Goal: Information Seeking & Learning: Learn about a topic

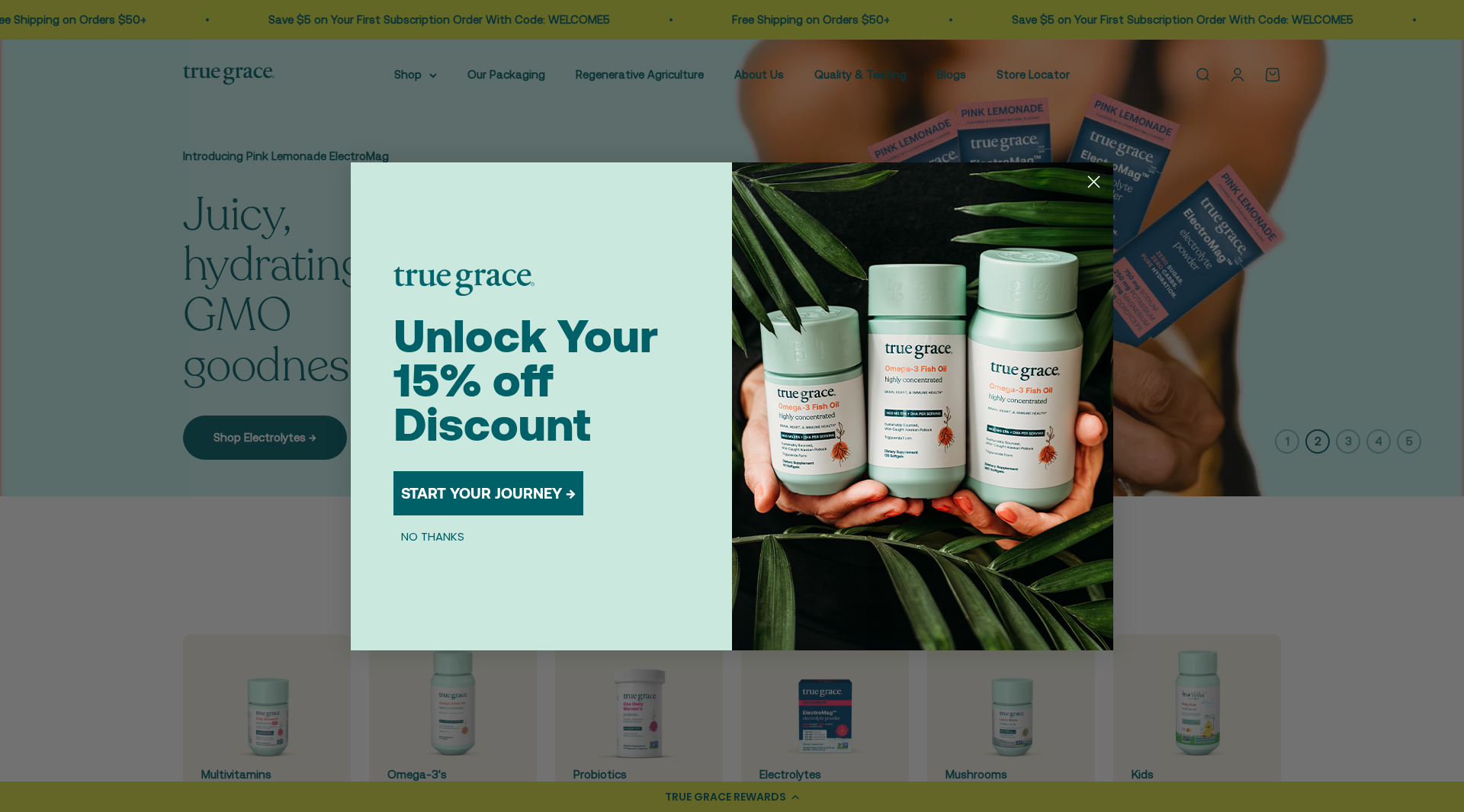
click at [755, 74] on div "Close dialog Unlock Your 15% off Discount START YOUR JOURNEY → NO THANKS Submit" at bounding box center [732, 406] width 1464 height 812
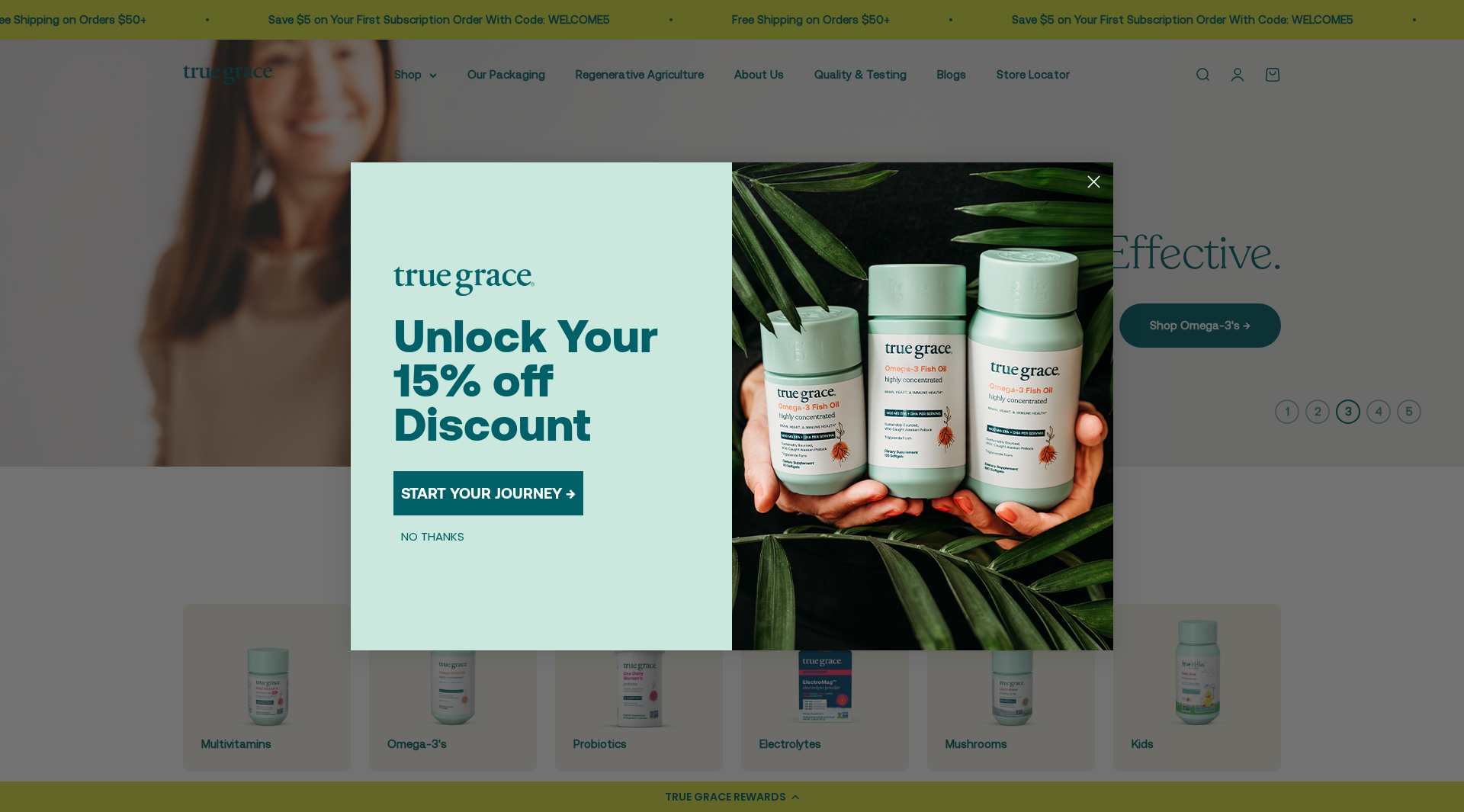
click at [1094, 183] on icon "Close dialog" at bounding box center [1094, 182] width 11 height 11
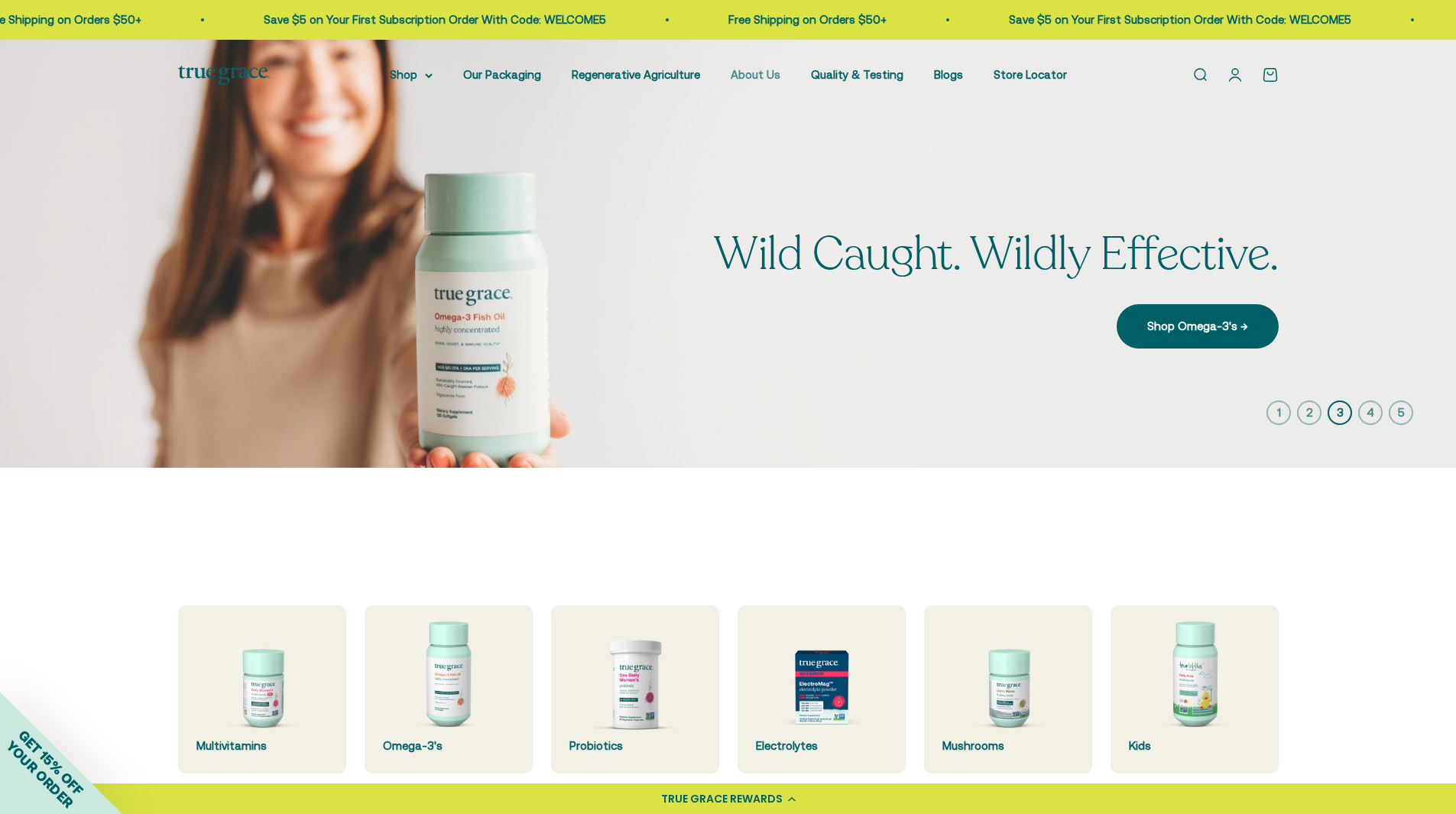
click at [755, 74] on link "About Us" at bounding box center [755, 74] width 50 height 13
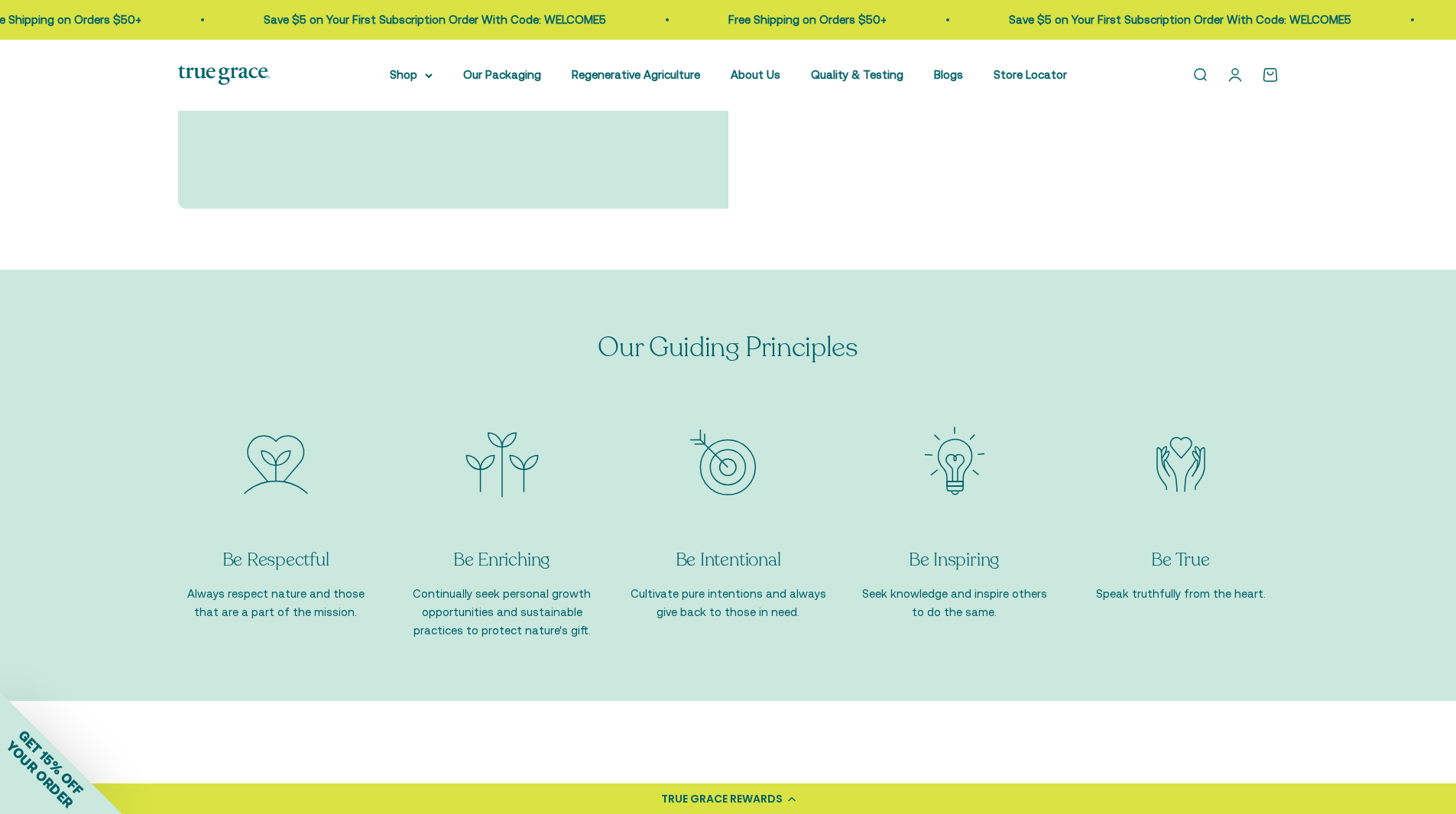
scroll to position [917, 0]
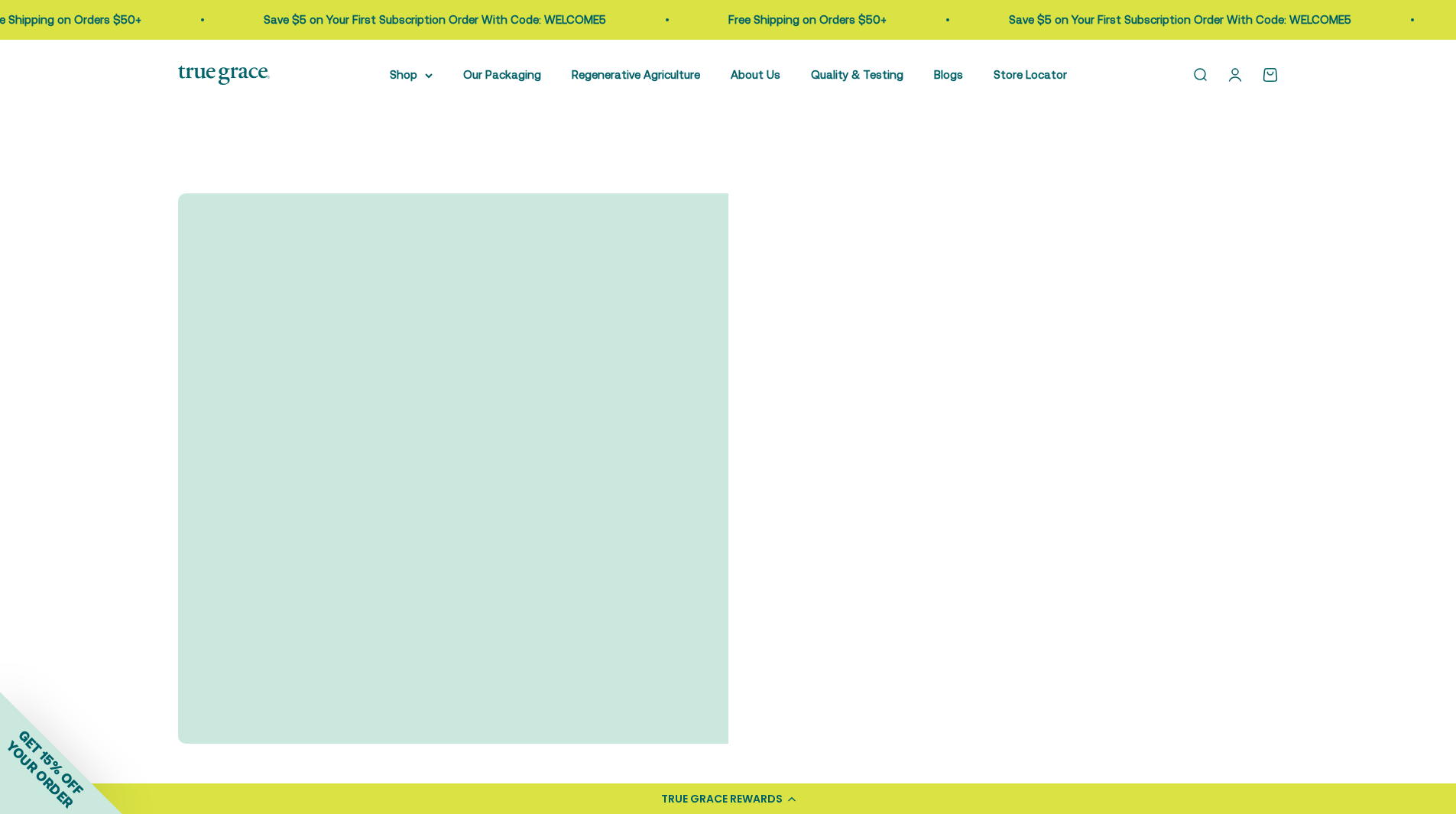
click at [295, 561] on link "Read Full Story →" at bounding box center [314, 558] width 150 height 44
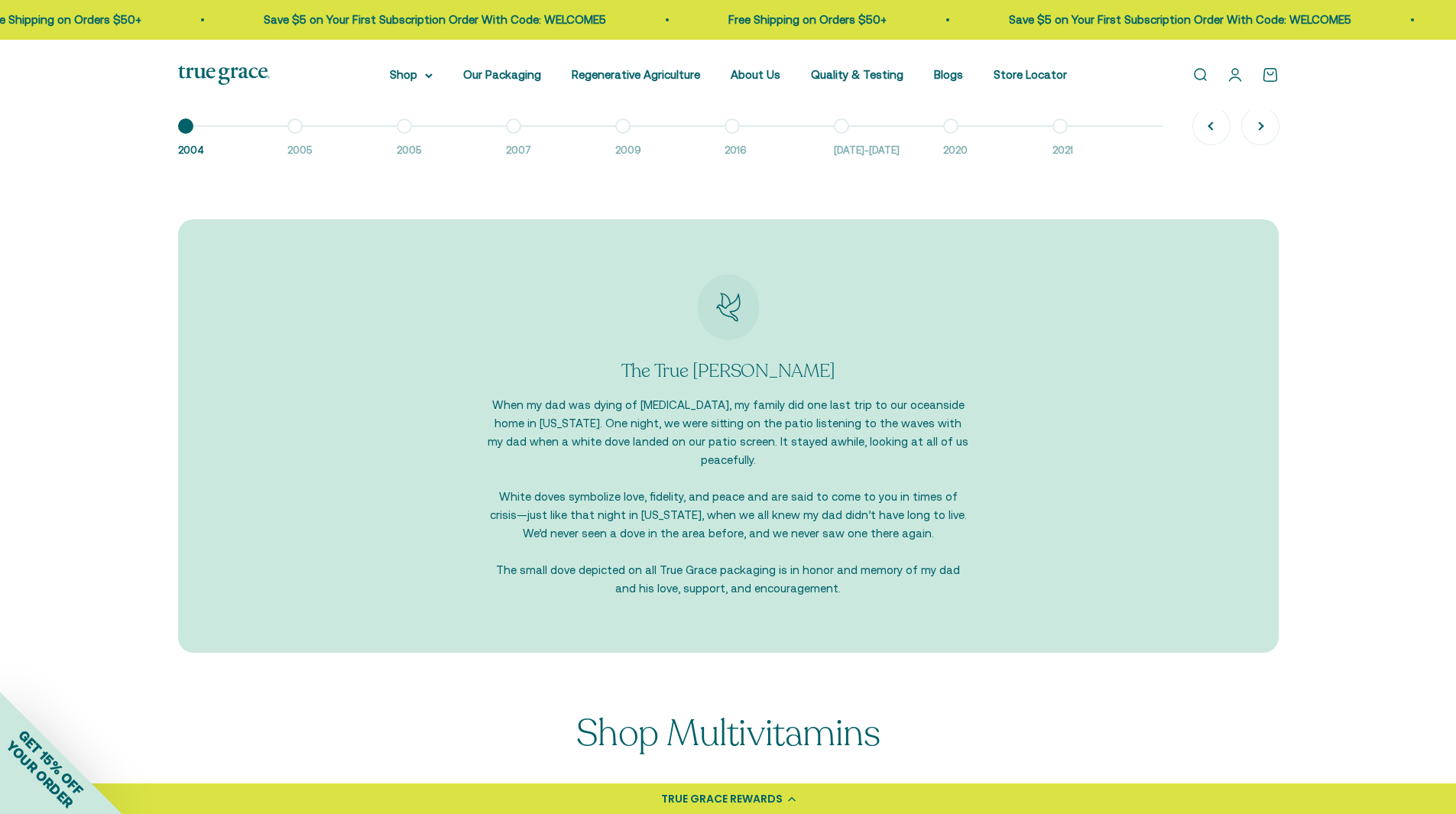
scroll to position [1681, 0]
